Goal: Navigation & Orientation: Find specific page/section

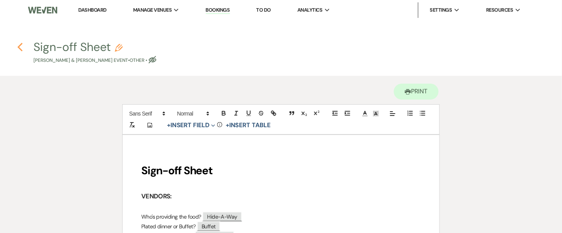
click at [20, 44] on use "button" at bounding box center [20, 47] width 5 height 9
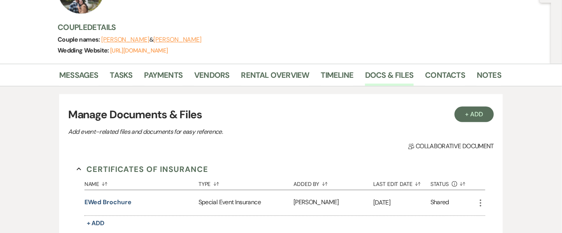
scroll to position [73, 0]
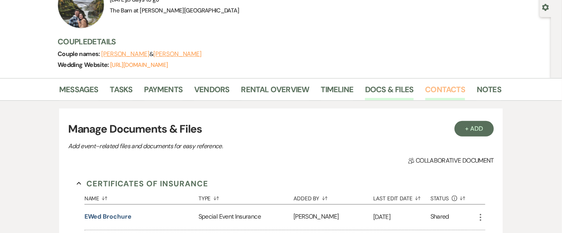
click at [448, 87] on link "Contacts" at bounding box center [446, 91] width 40 height 17
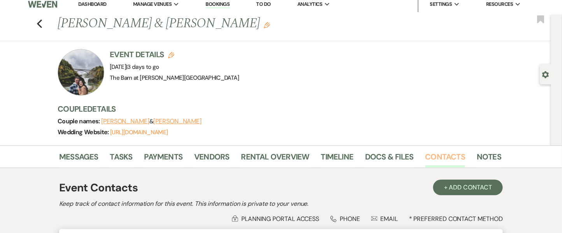
scroll to position [73, 0]
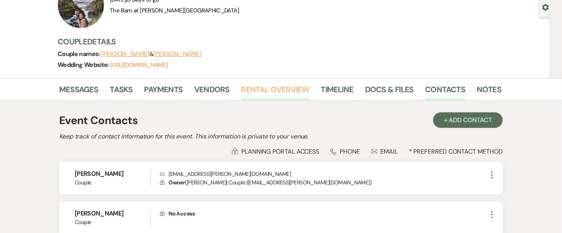
click at [251, 91] on link "Rental Overview" at bounding box center [275, 91] width 68 height 17
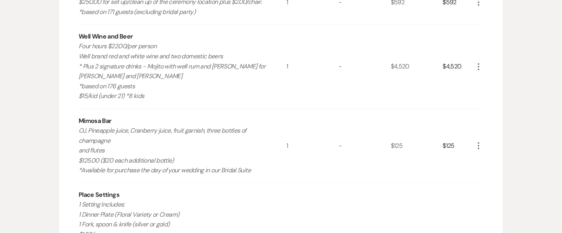
scroll to position [306, 0]
